Goal: Navigation & Orientation: Understand site structure

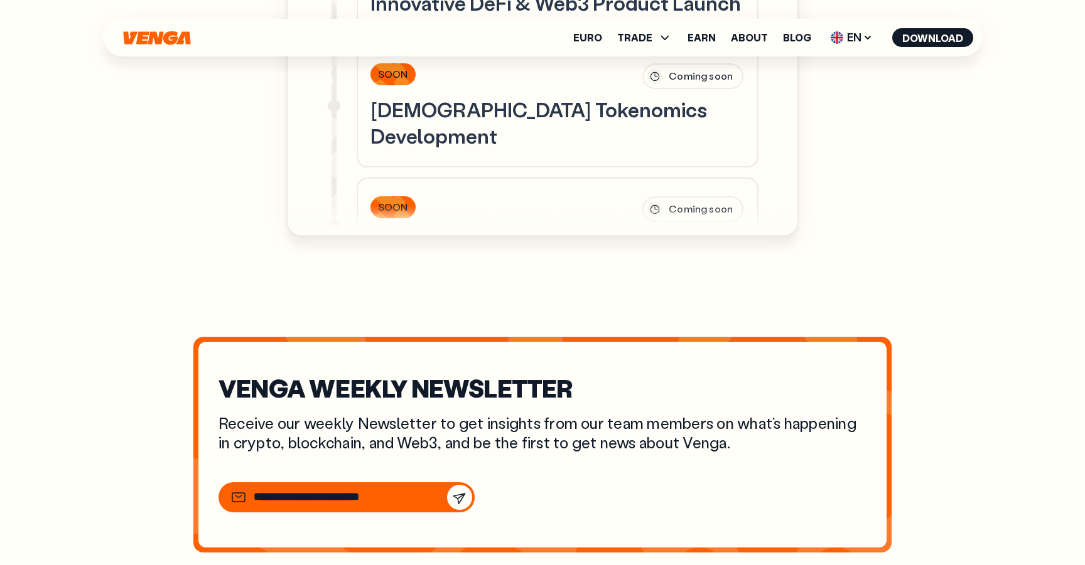
scroll to position [4373, 0]
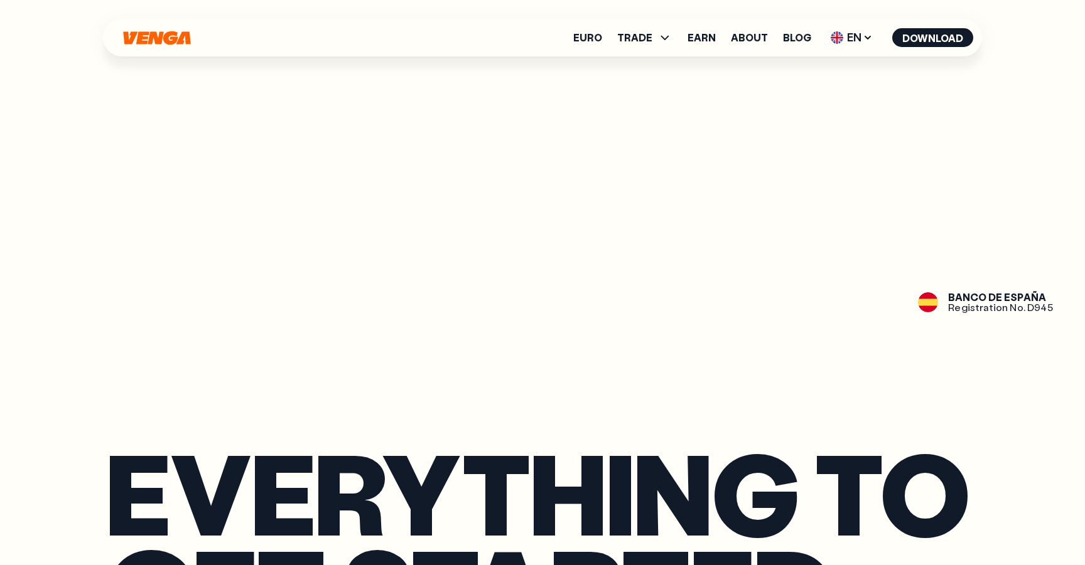
scroll to position [1819, 0]
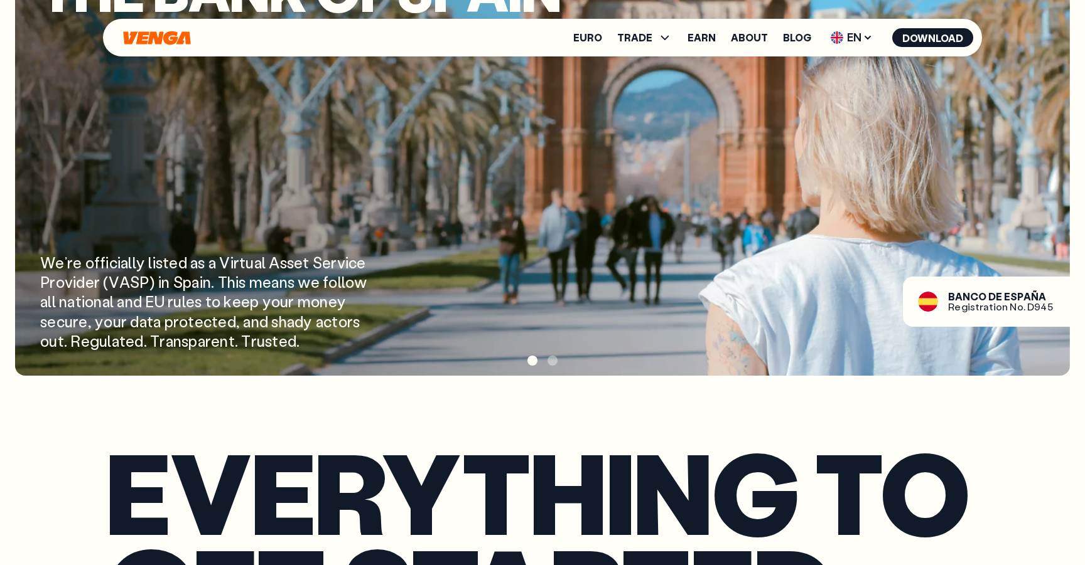
click at [549, 362] on span at bounding box center [552, 361] width 10 height 10
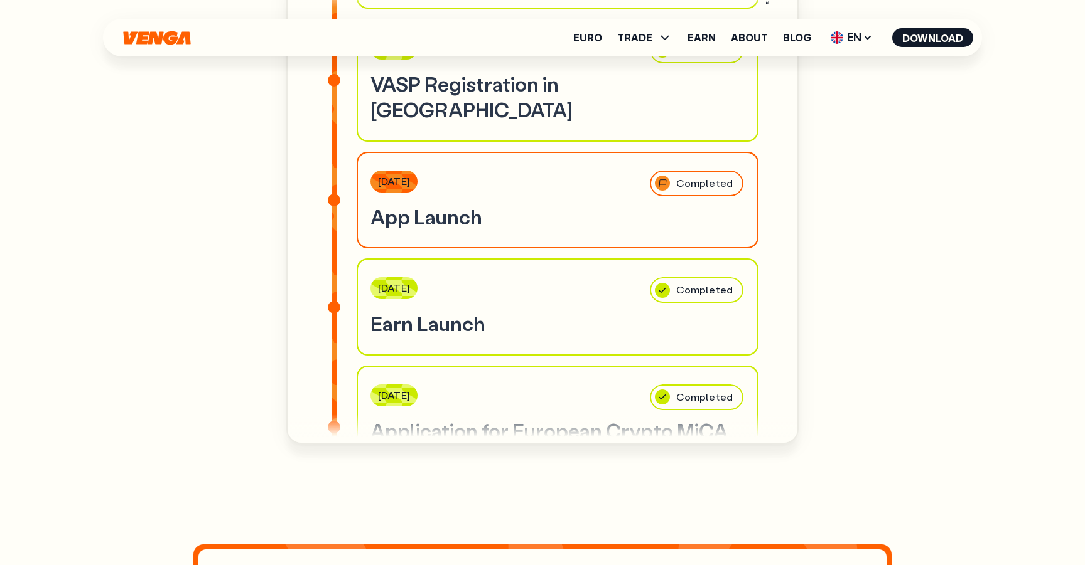
scroll to position [0, 0]
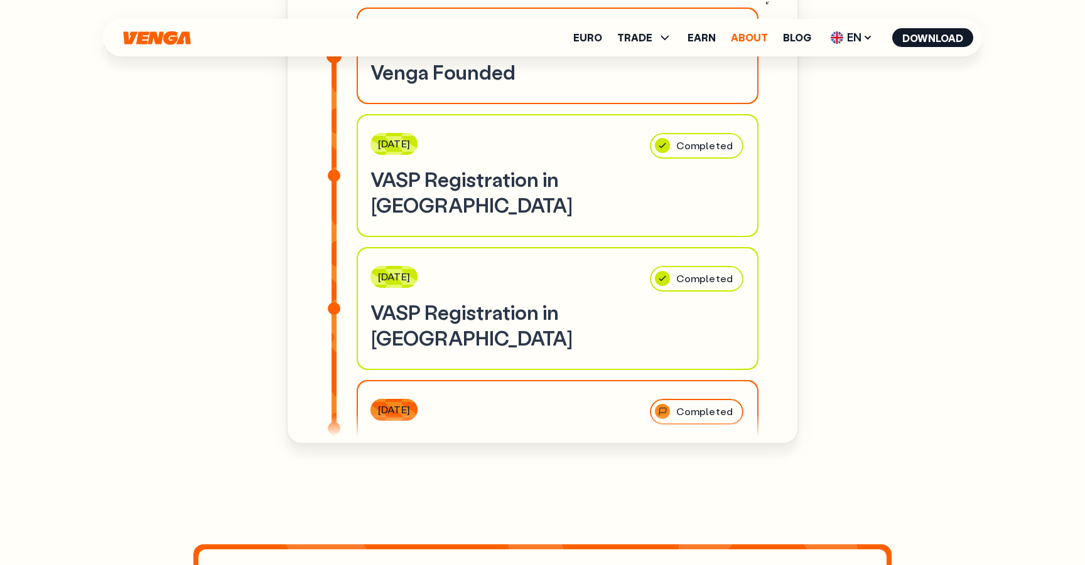
click at [746, 38] on link "About" at bounding box center [749, 38] width 37 height 10
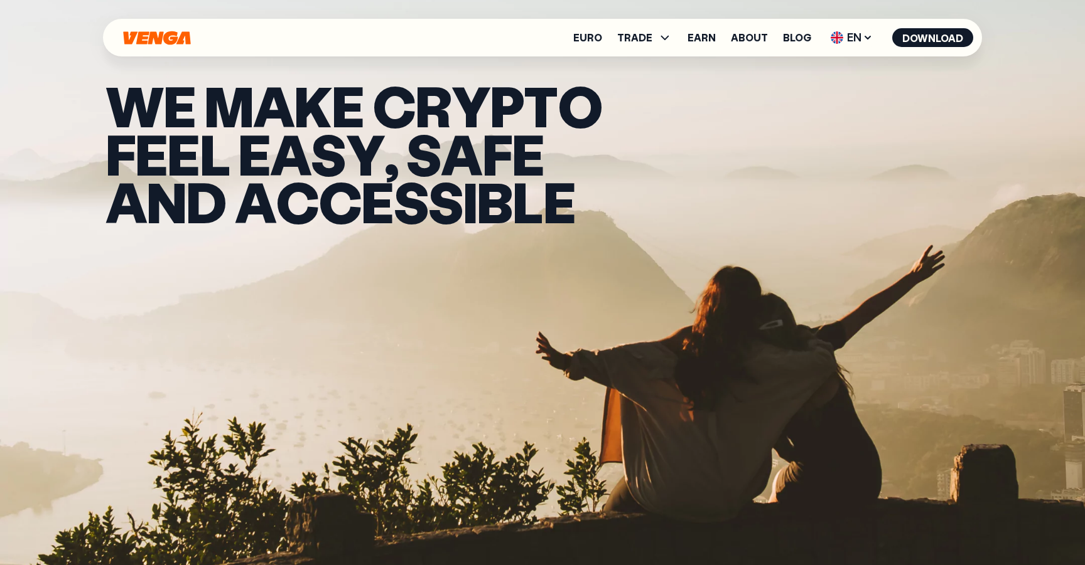
click at [149, 40] on icon "Home" at bounding box center [156, 38] width 67 height 14
